Goal: Find specific page/section: Find specific page/section

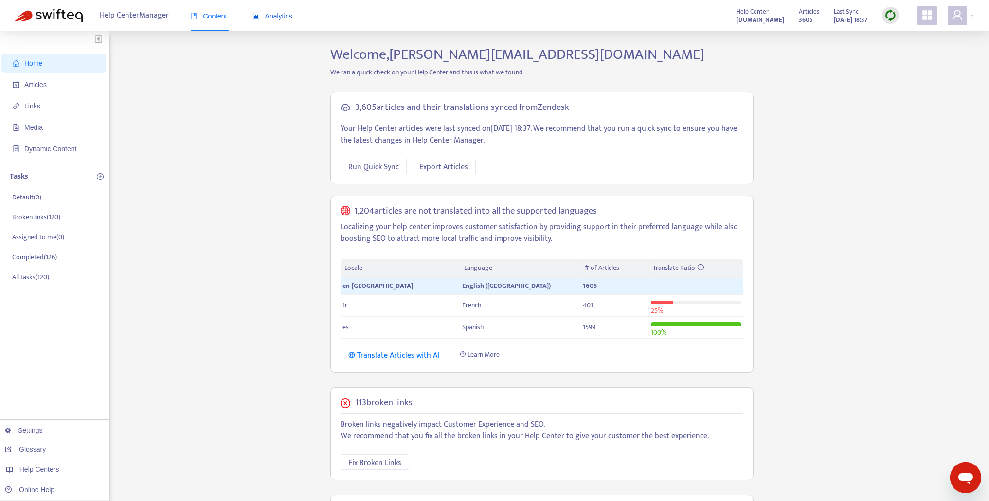
click at [273, 13] on span "Analytics" at bounding box center [272, 16] width 40 height 8
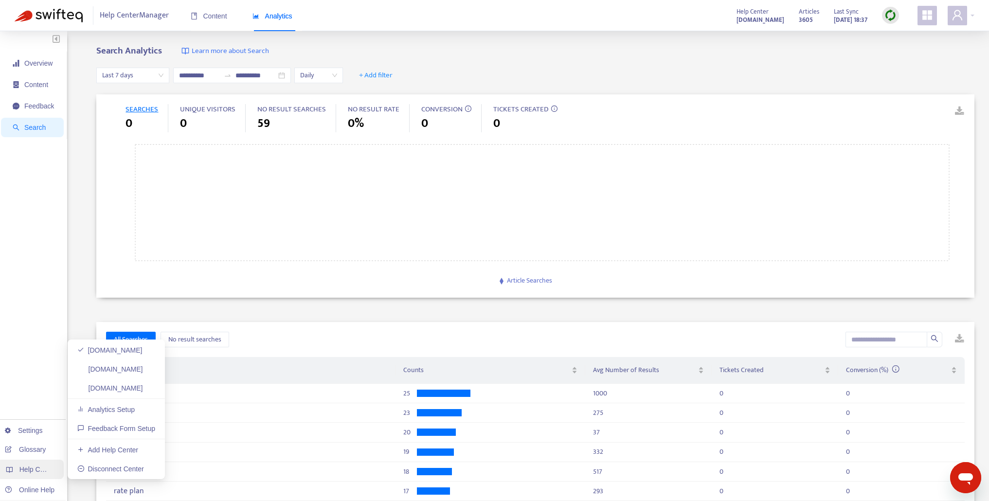
click at [26, 472] on span "Help Centers" at bounding box center [39, 469] width 40 height 8
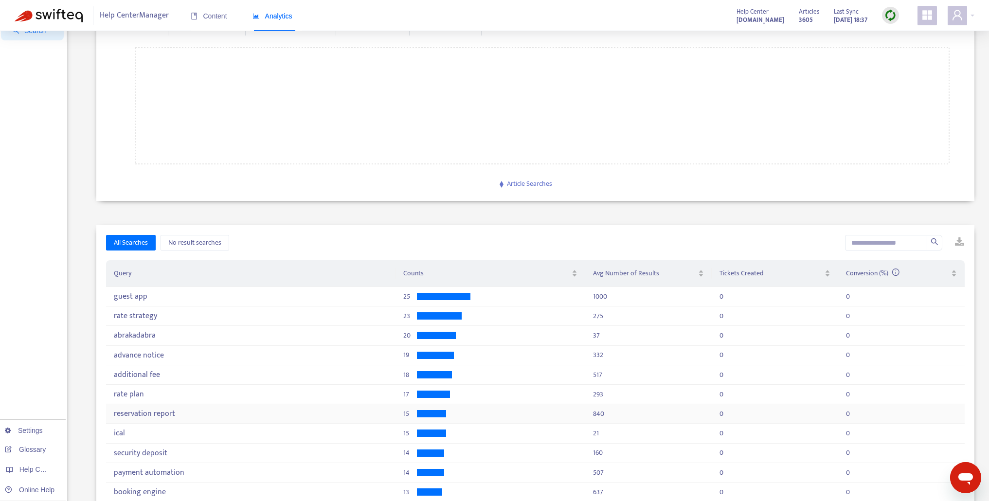
scroll to position [217, 0]
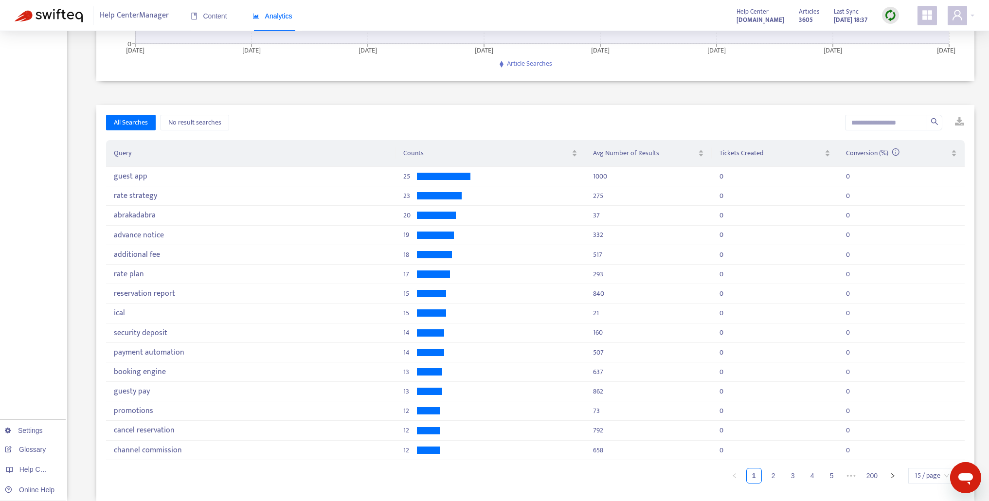
click at [960, 122] on link at bounding box center [952, 122] width 15 height 15
click at [29, 468] on span "Help Centers" at bounding box center [39, 469] width 40 height 8
click at [105, 391] on link "[DOMAIN_NAME]" at bounding box center [110, 388] width 66 height 8
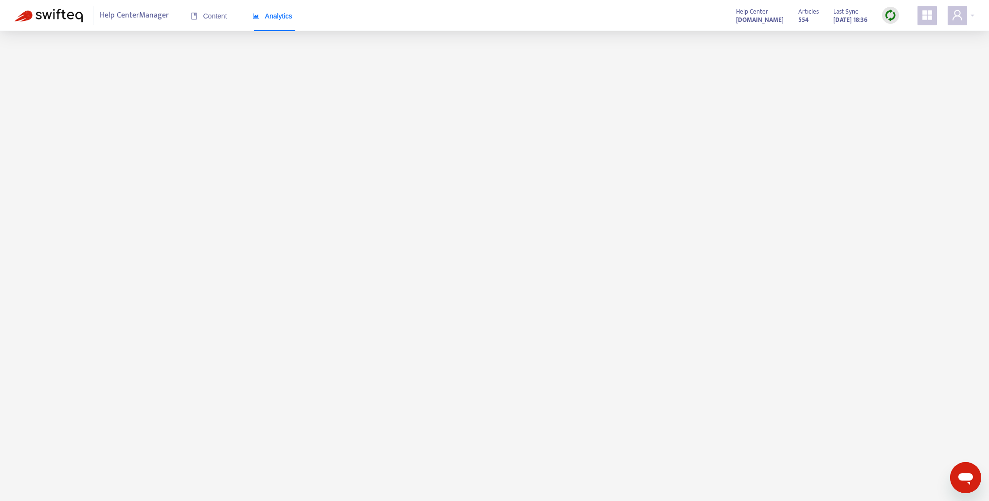
scroll to position [31, 0]
